Goal: Check status: Check status

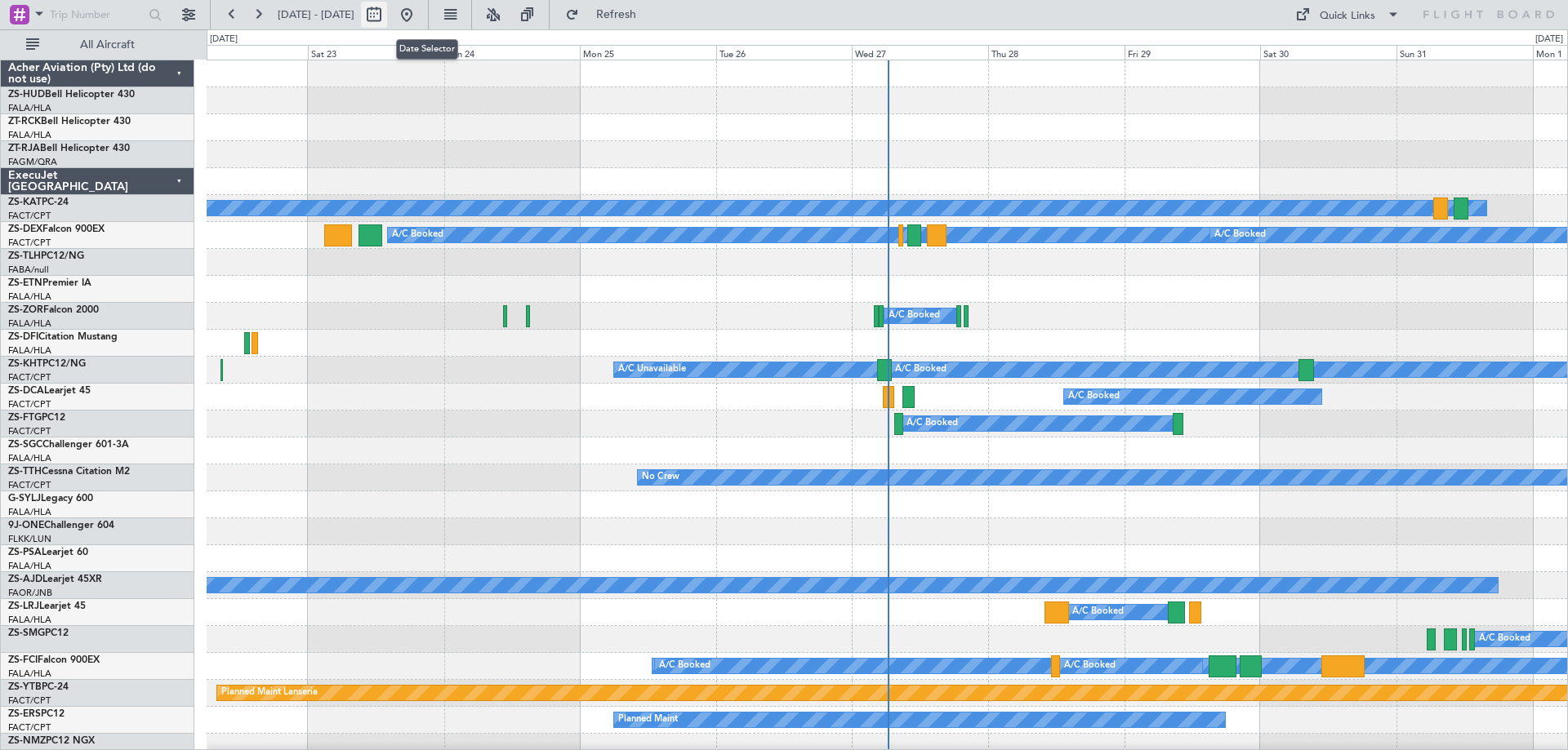
click at [387, 21] on button at bounding box center [373, 15] width 26 height 26
select select "8"
select select "2025"
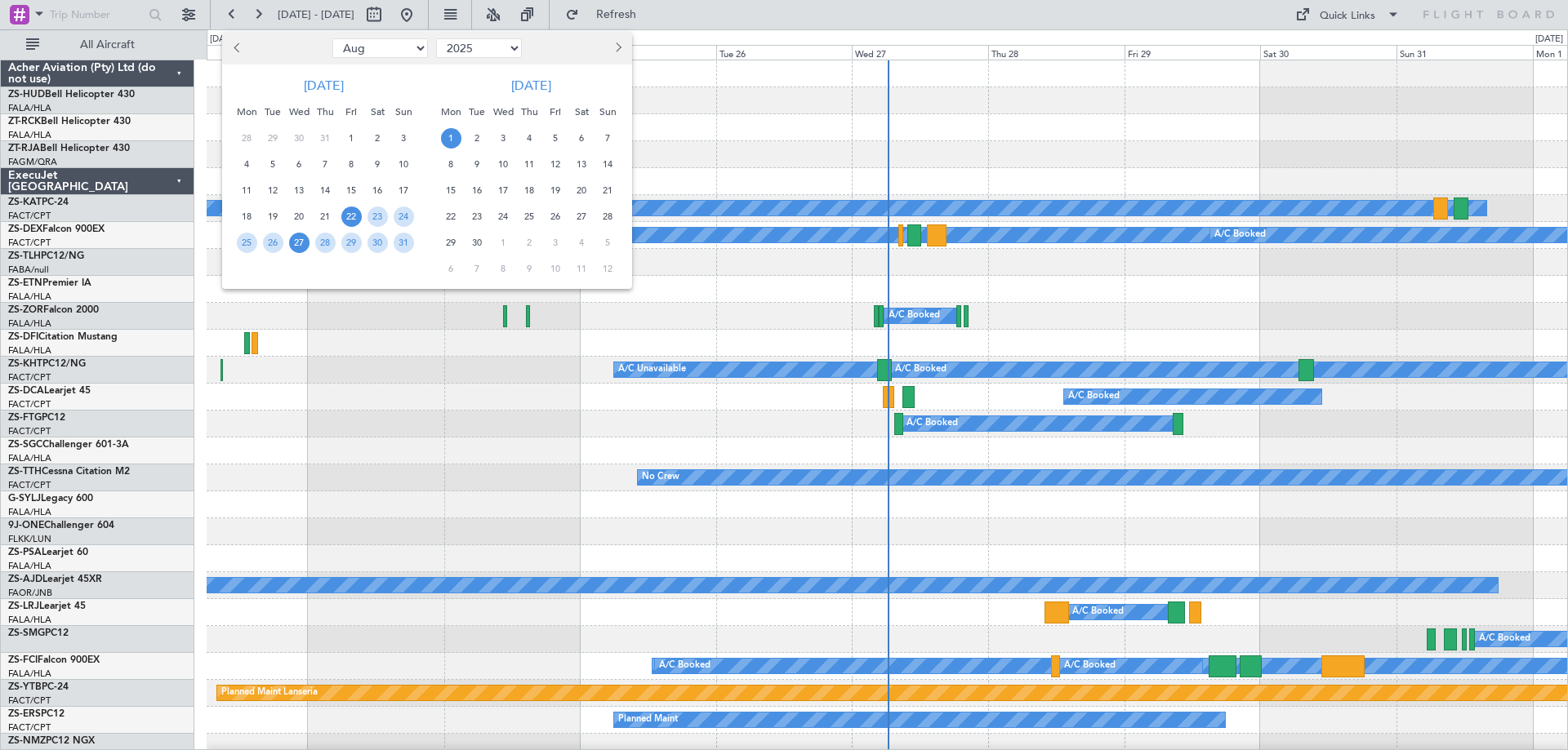
click at [299, 248] on span "27" at bounding box center [299, 243] width 21 height 21
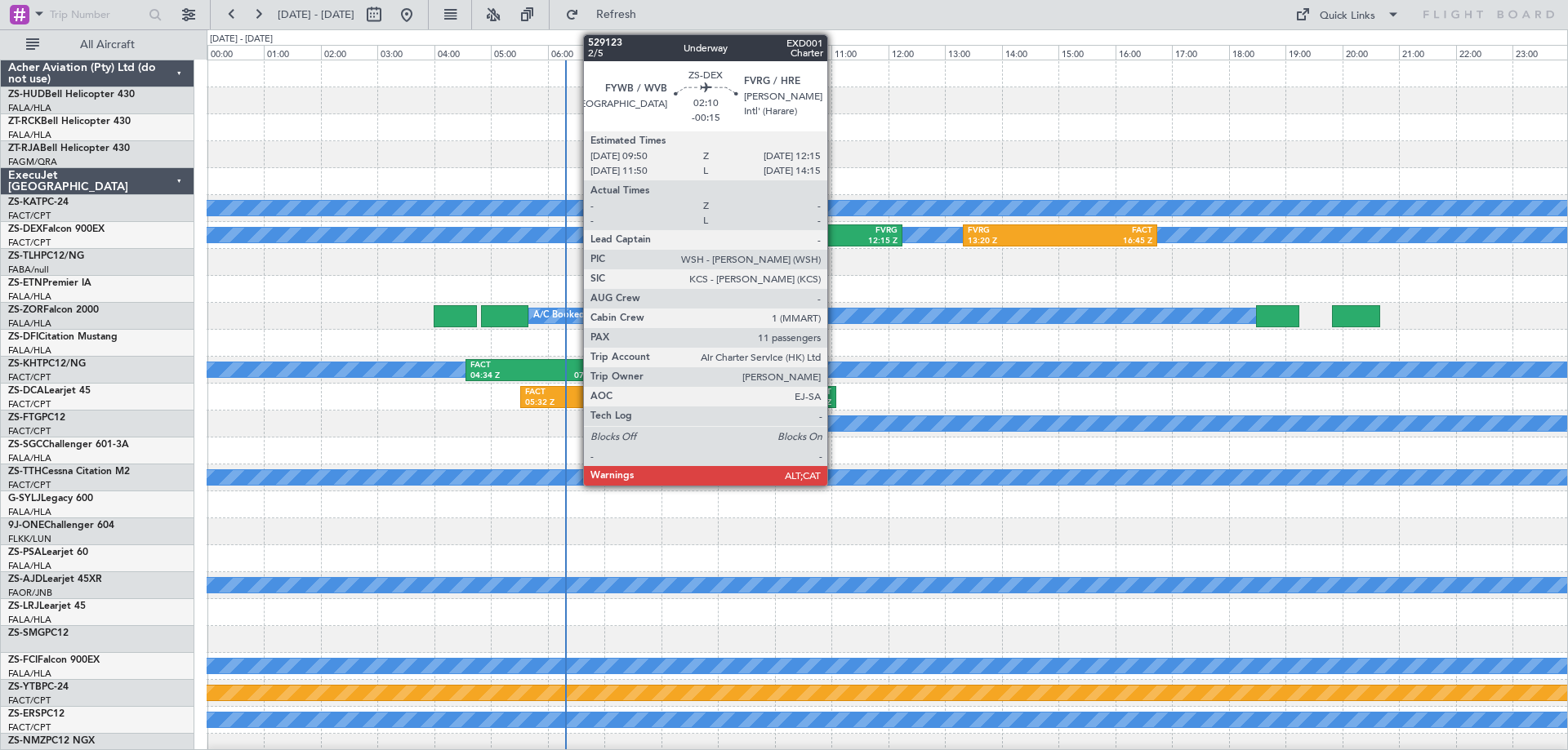
click at [834, 234] on div "FVRG" at bounding box center [864, 231] width 64 height 11
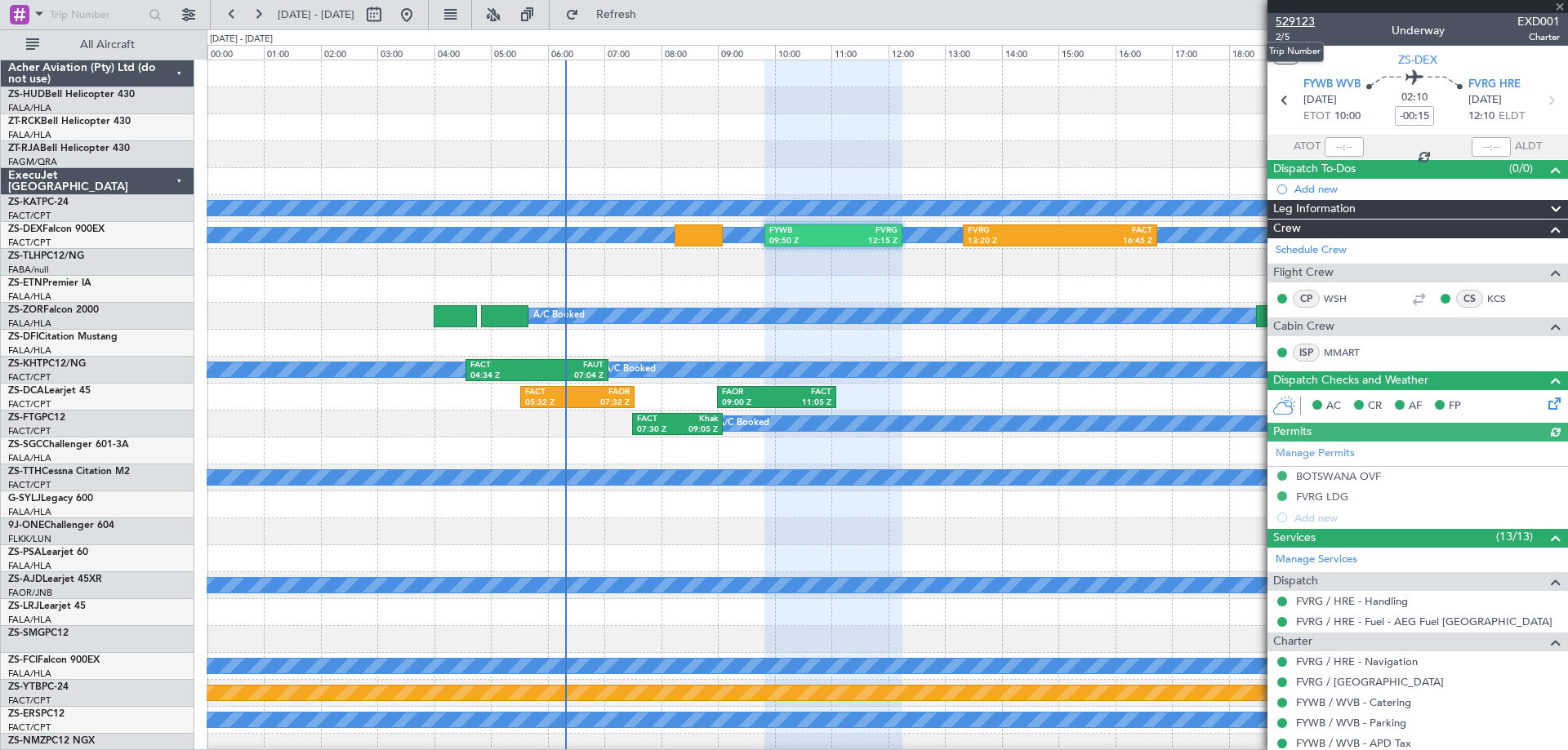
click at [1309, 23] on span "529123" at bounding box center [1294, 22] width 39 height 17
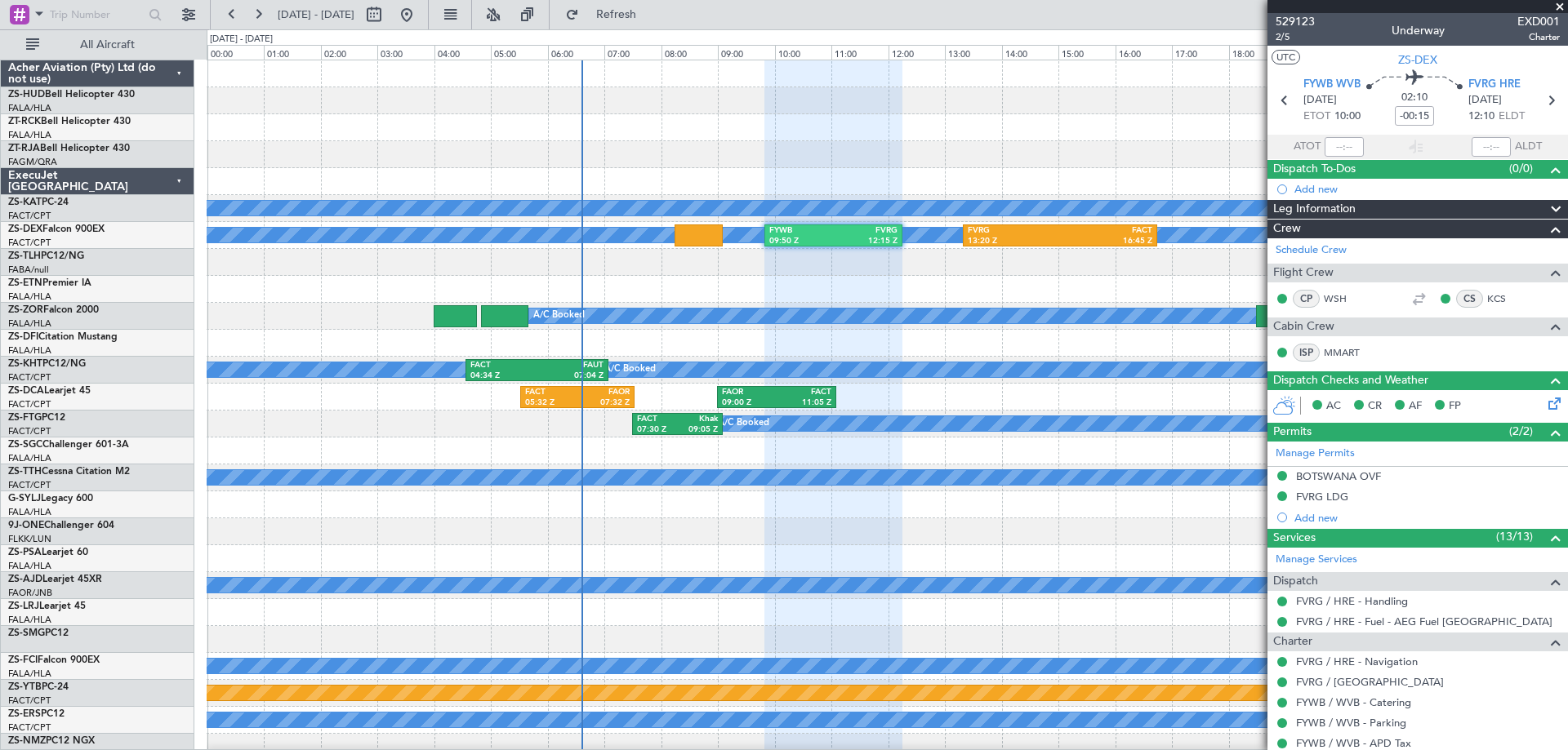
click at [1561, 5] on span at bounding box center [1559, 7] width 16 height 15
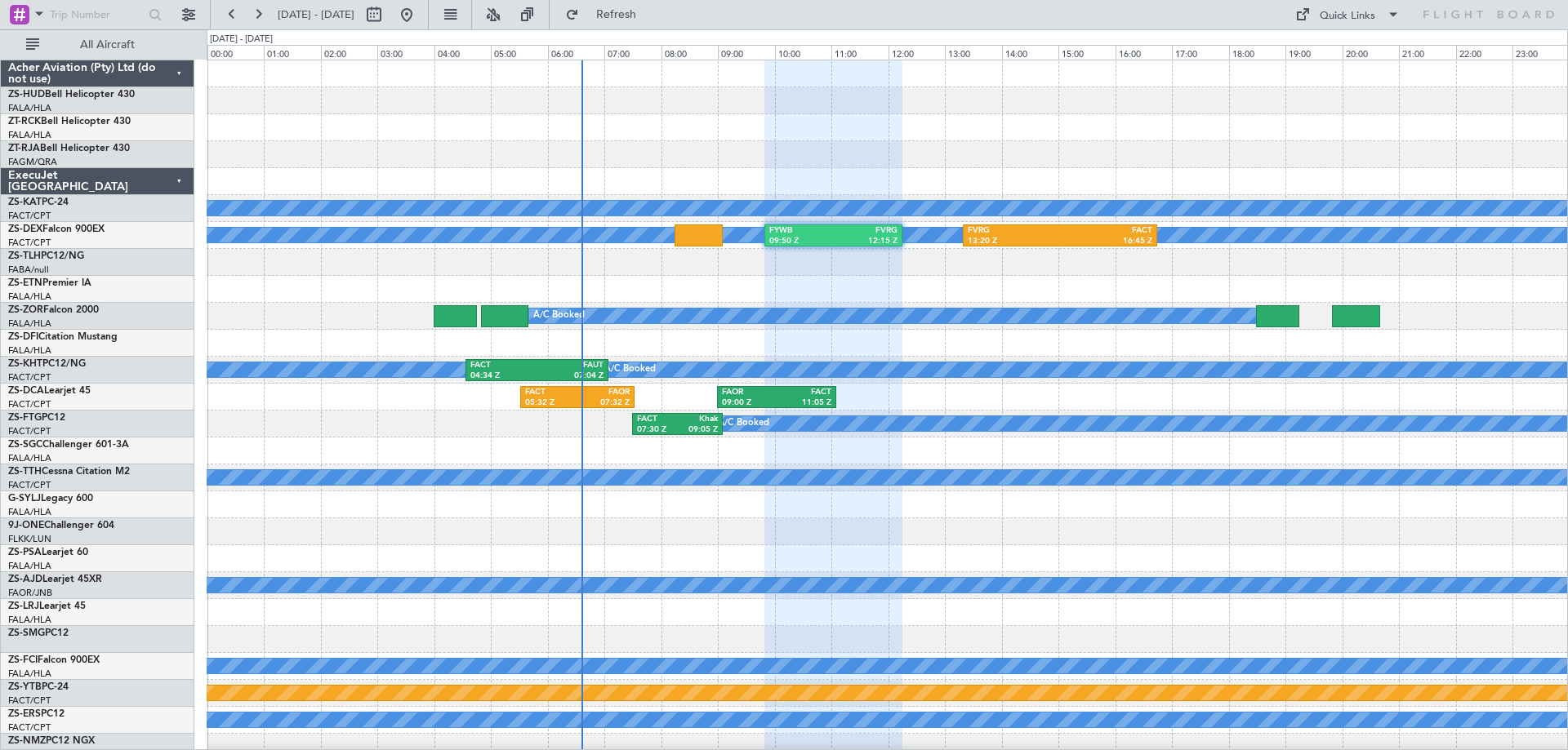
type input "0"
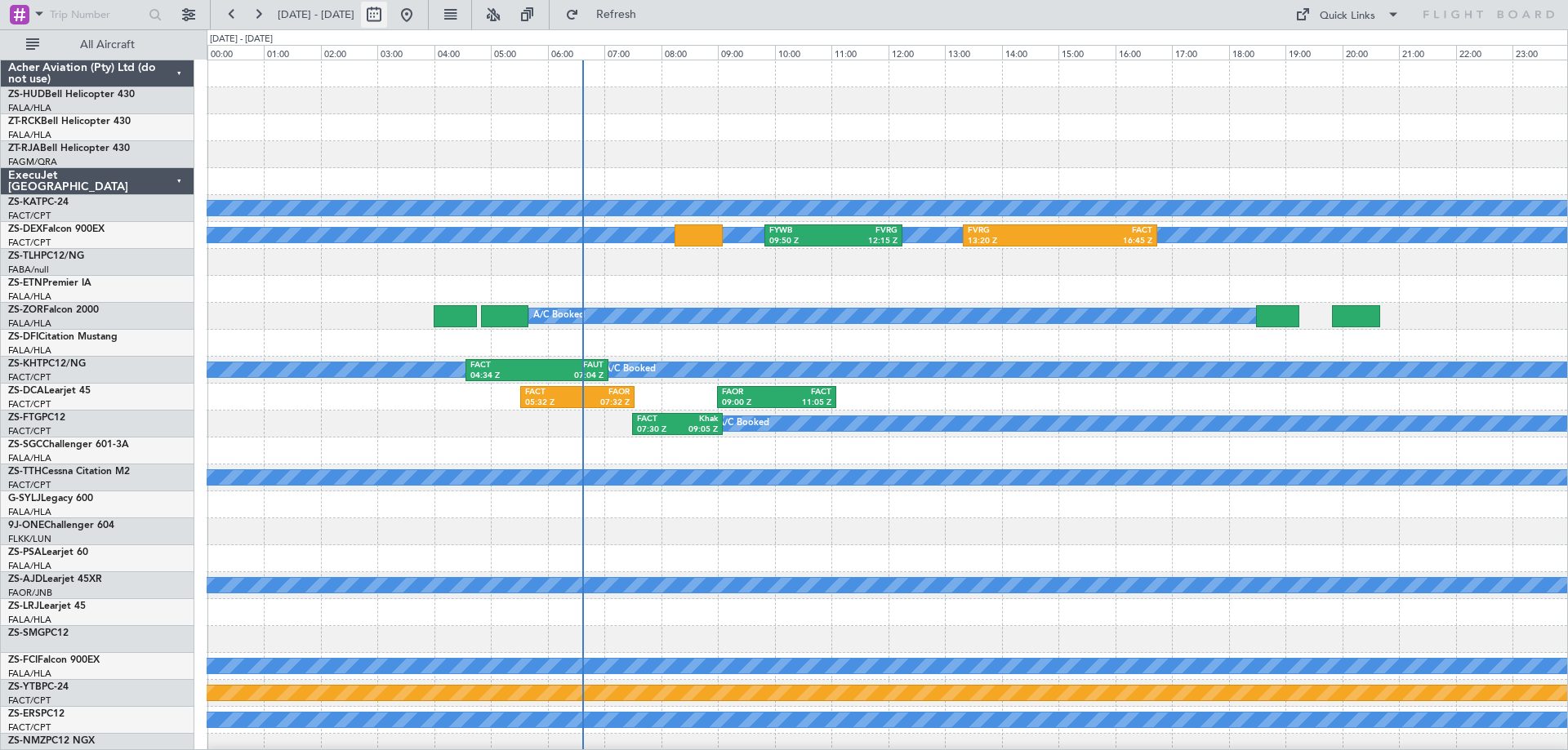
click at [387, 19] on button at bounding box center [373, 15] width 26 height 26
select select "8"
select select "2025"
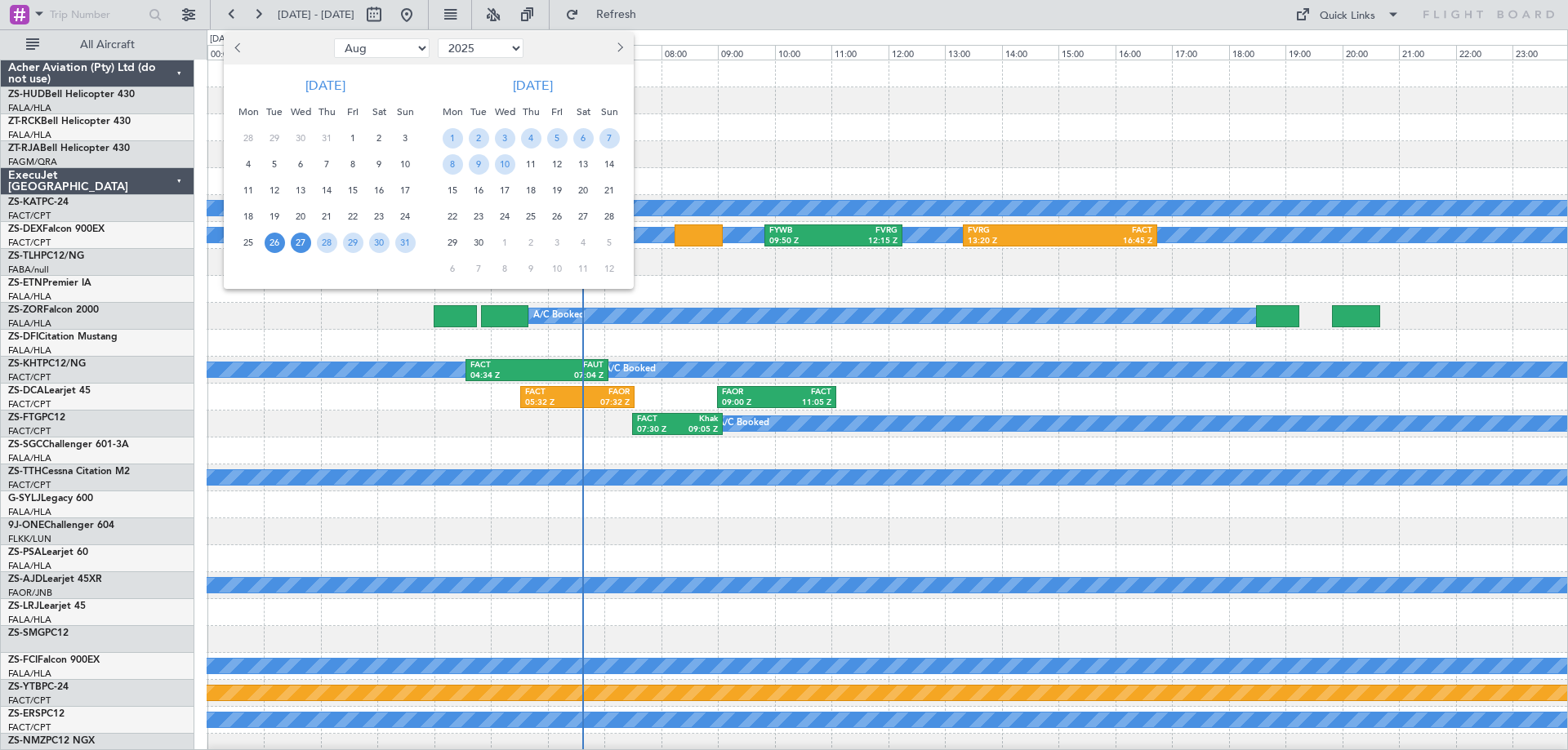
click at [273, 244] on span "26" at bounding box center [275, 243] width 21 height 21
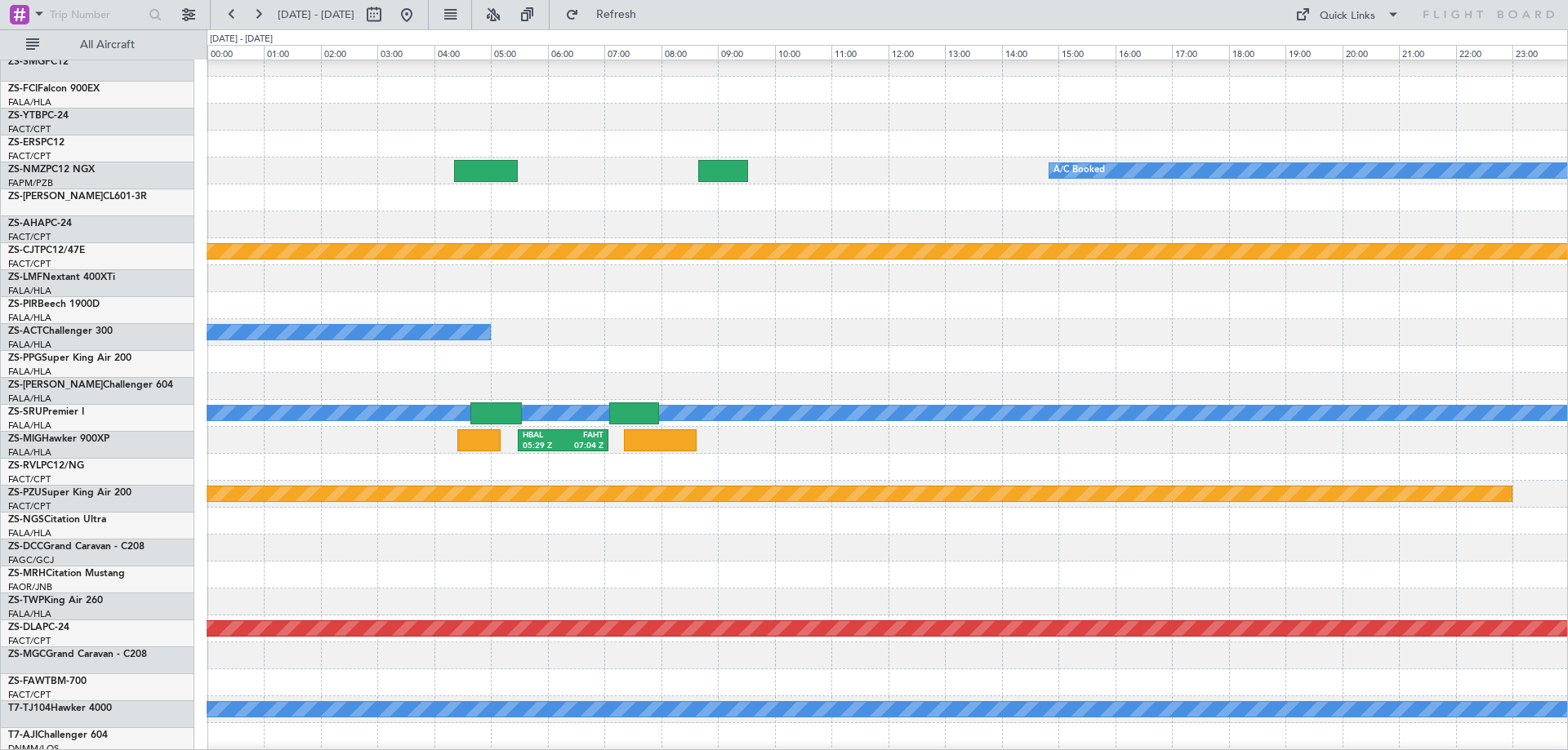
scroll to position [734, 0]
